Goal: Task Accomplishment & Management: Complete application form

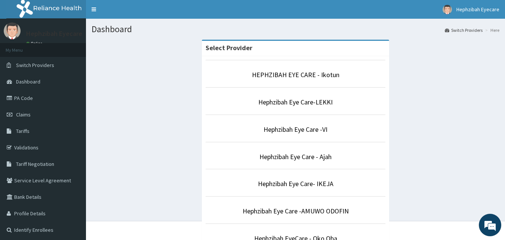
scroll to position [209, 0]
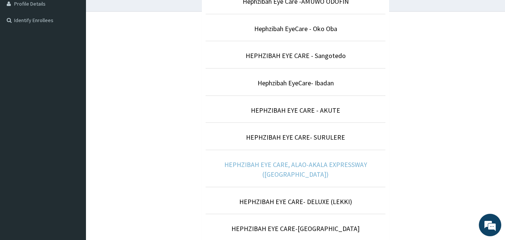
click at [353, 164] on link "HEPHZIBAH EYE CARE, ALAO-AKALA EXPRESSWAY ([GEOGRAPHIC_DATA])" at bounding box center [295, 169] width 143 height 18
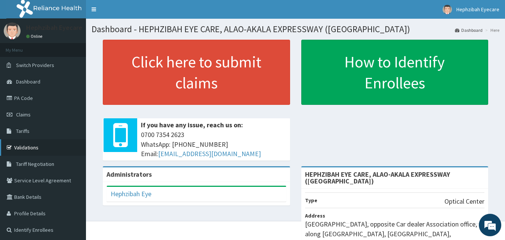
click at [38, 148] on link "Validations" at bounding box center [43, 147] width 86 height 16
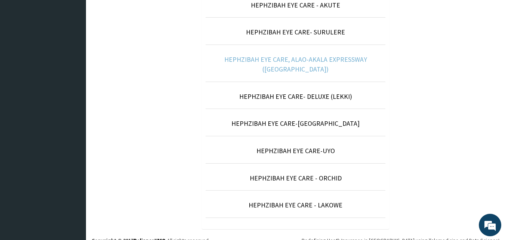
click at [320, 62] on link "HEPHZIBAH EYE CARE, ALAO-AKALA EXPRESSWAY ([GEOGRAPHIC_DATA])" at bounding box center [295, 64] width 143 height 18
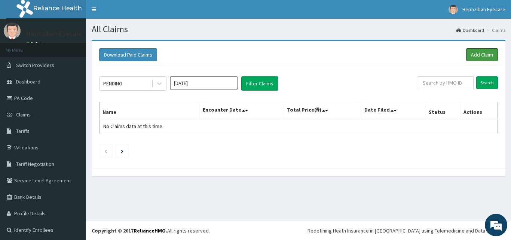
click at [474, 51] on link "Add Claim" at bounding box center [482, 54] width 32 height 13
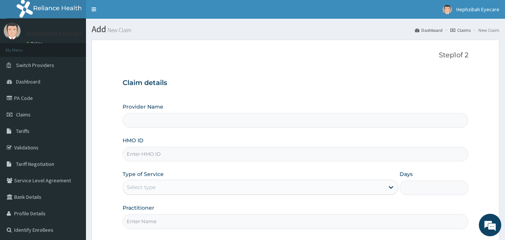
type input "HEPHZIBAH EYE CARE, ALAO-AKALA EXPRESSWAY ([GEOGRAPHIC_DATA])"
click at [145, 155] on input "HMO ID" at bounding box center [296, 154] width 346 height 15
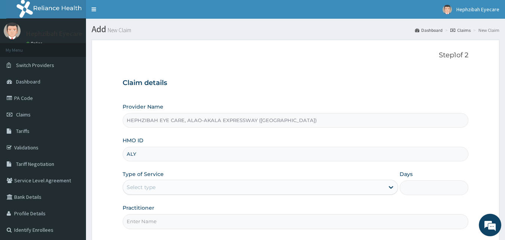
type input "ALY/10018/A"
click at [157, 181] on div "Select type" at bounding box center [253, 187] width 261 height 12
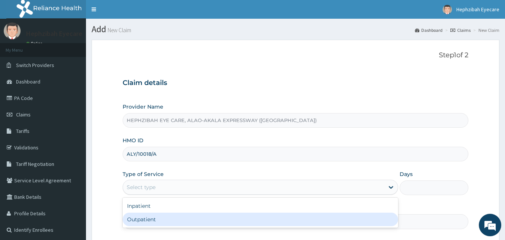
click at [154, 216] on div "Outpatient" at bounding box center [261, 218] width 276 height 13
type input "1"
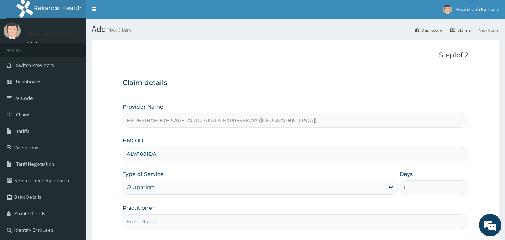
scroll to position [70, 0]
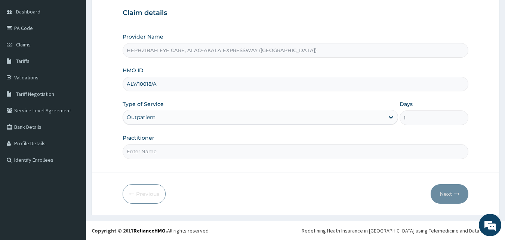
click at [165, 145] on input "Practitioner" at bounding box center [296, 151] width 346 height 15
type input "[PERSON_NAME]"
click at [448, 192] on button "Next" at bounding box center [450, 193] width 38 height 19
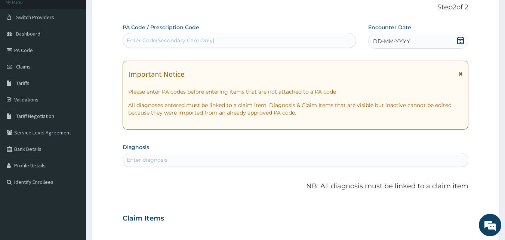
scroll to position [0, 0]
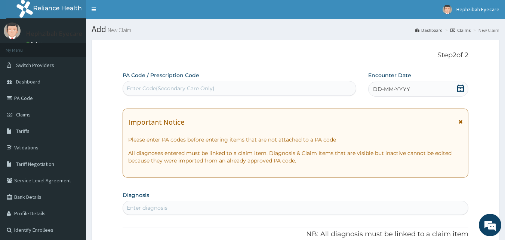
click at [196, 86] on div "Enter Code(Secondary Care Only)" at bounding box center [171, 88] width 88 height 7
paste input "PA/A4F9AC"
type input "PA/A4F9AC"
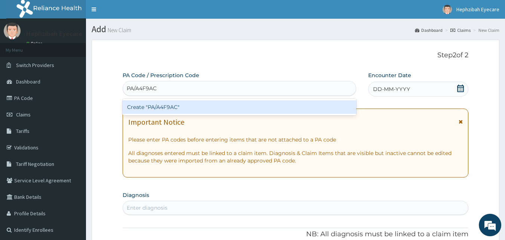
click at [173, 107] on div "Create "PA/A4F9AC"" at bounding box center [240, 106] width 234 height 13
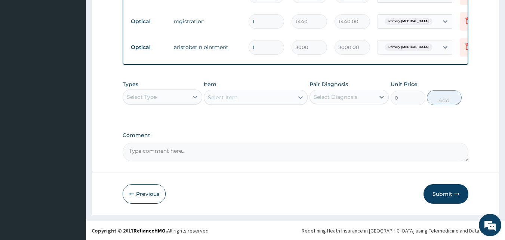
scroll to position [424, 0]
click at [444, 195] on button "Submit" at bounding box center [446, 193] width 45 height 19
